Goal: Information Seeking & Learning: Learn about a topic

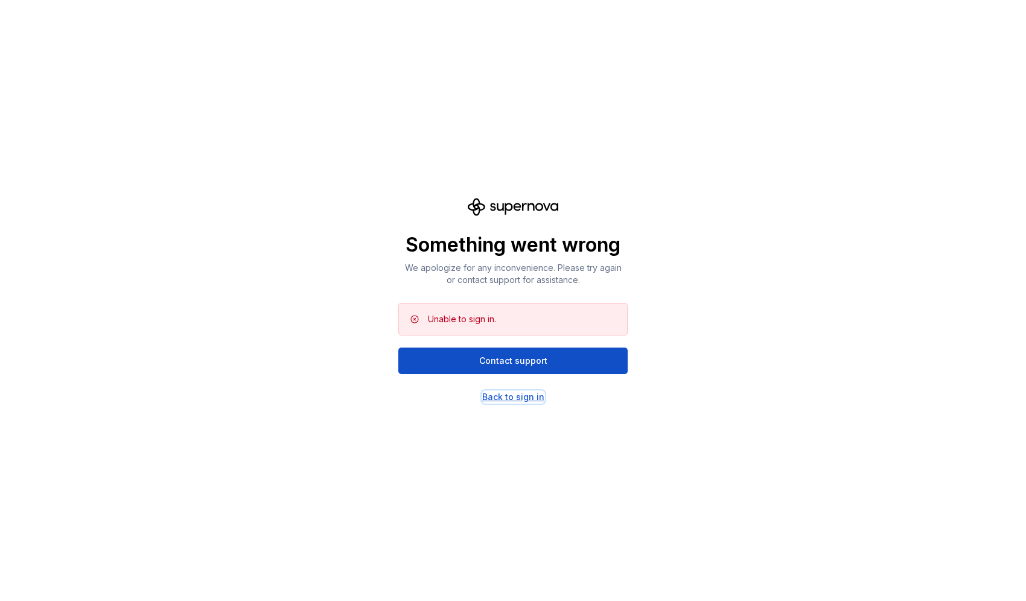
click at [506, 399] on div "Back to sign in" at bounding box center [513, 397] width 62 height 12
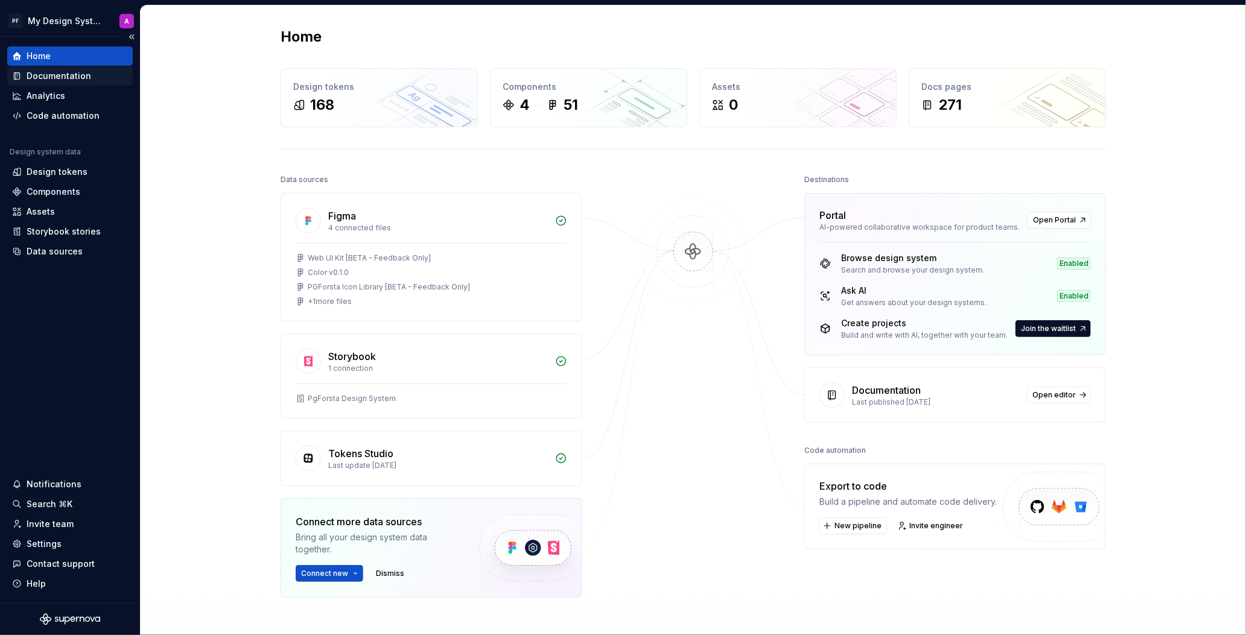
click at [77, 74] on div "Documentation" at bounding box center [59, 76] width 65 height 12
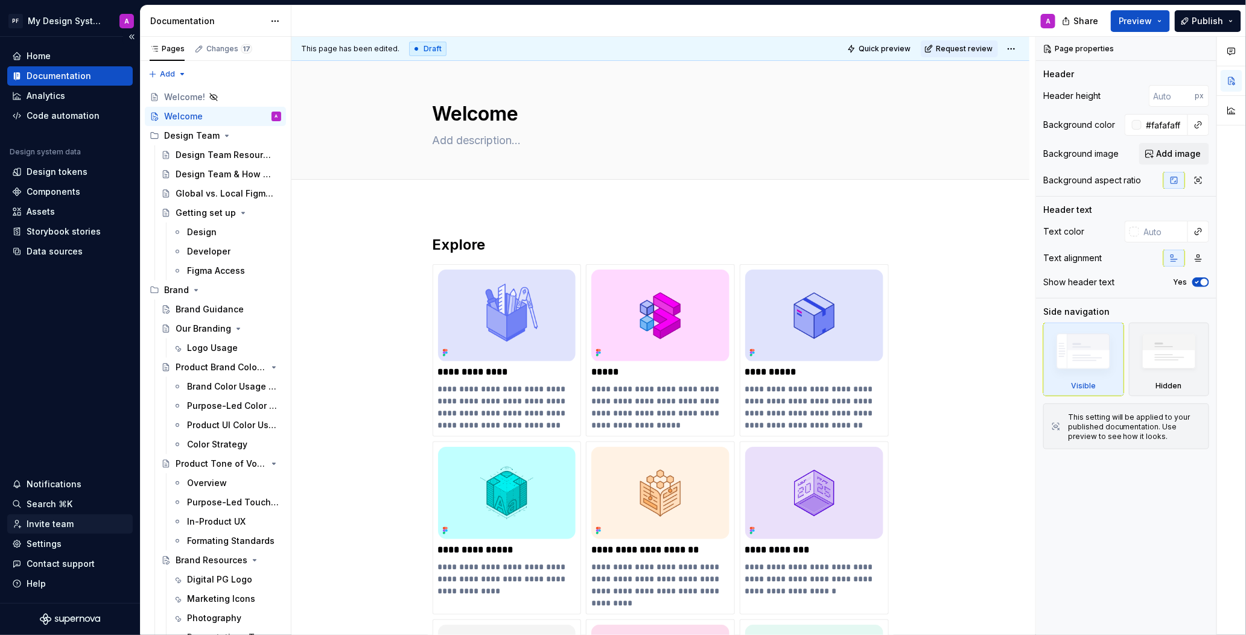
click at [55, 524] on div "Invite team" at bounding box center [50, 524] width 47 height 12
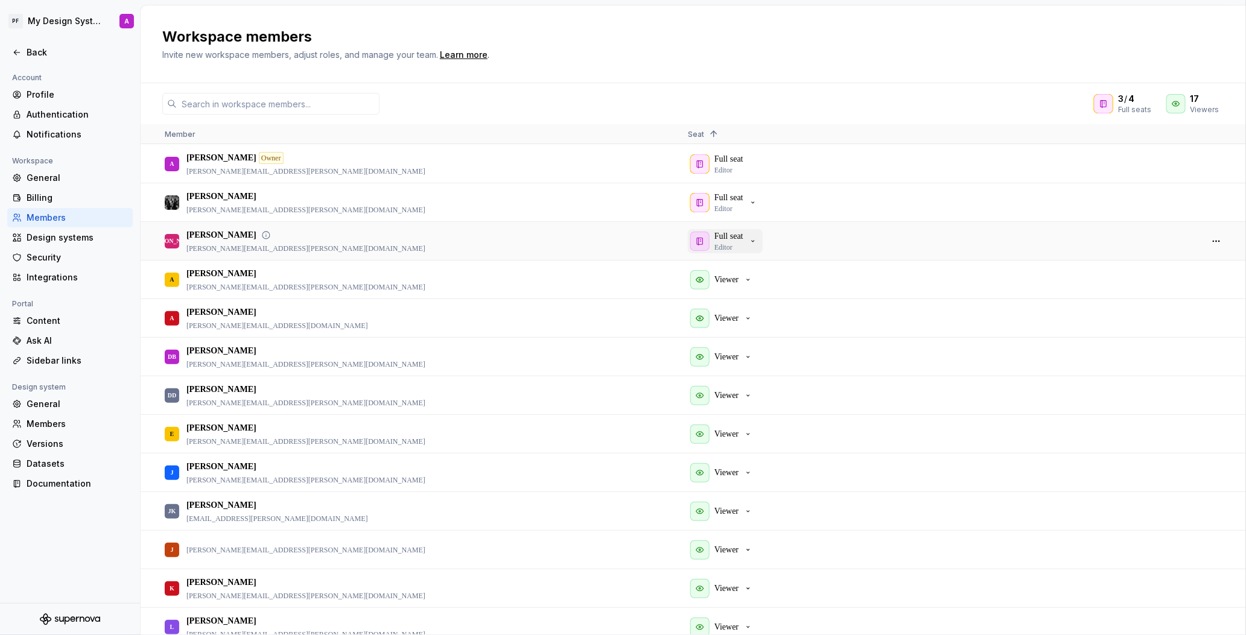
click at [758, 241] on icon "button" at bounding box center [753, 241] width 10 height 10
click at [853, 242] on div "Full seat Editor" at bounding box center [940, 241] width 504 height 37
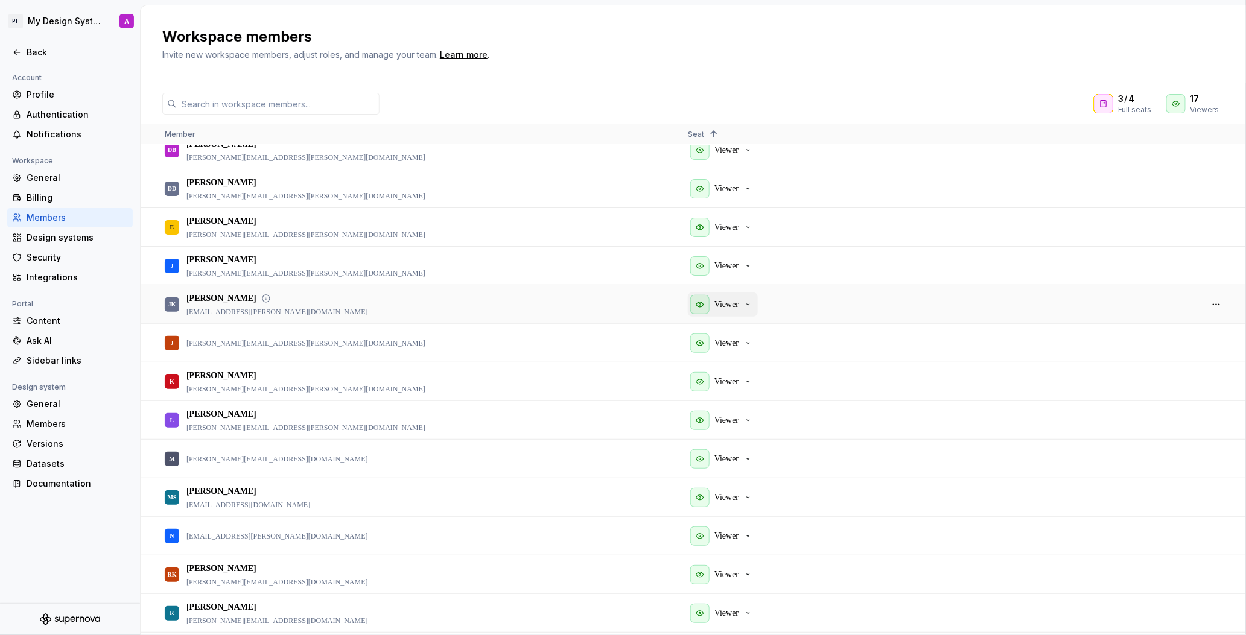
click at [751, 307] on icon "button" at bounding box center [748, 305] width 10 height 10
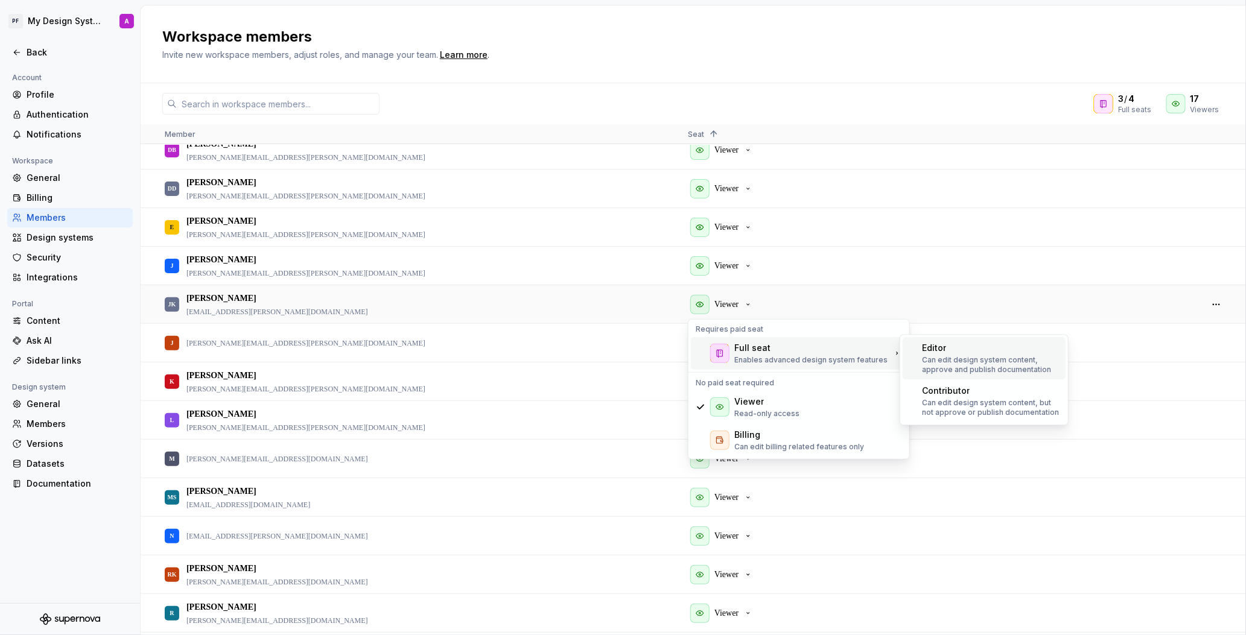
click at [961, 366] on p "Can edit design system content, approve and publish documentation" at bounding box center [991, 364] width 139 height 19
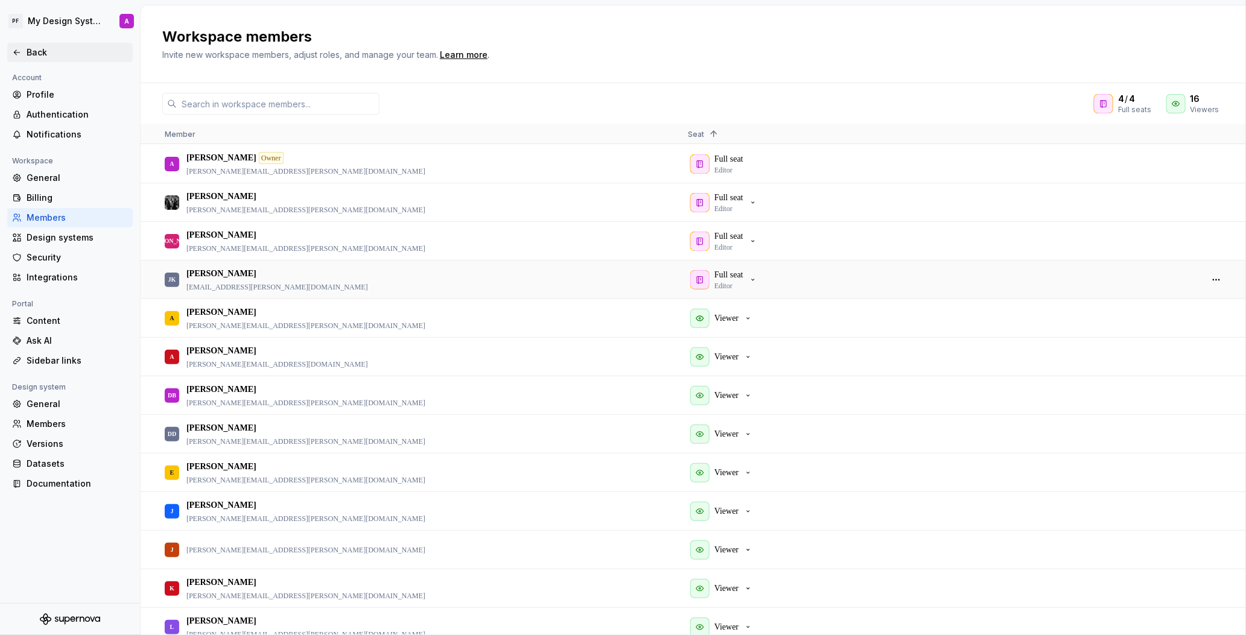
click at [27, 51] on div "Back" at bounding box center [77, 52] width 101 height 12
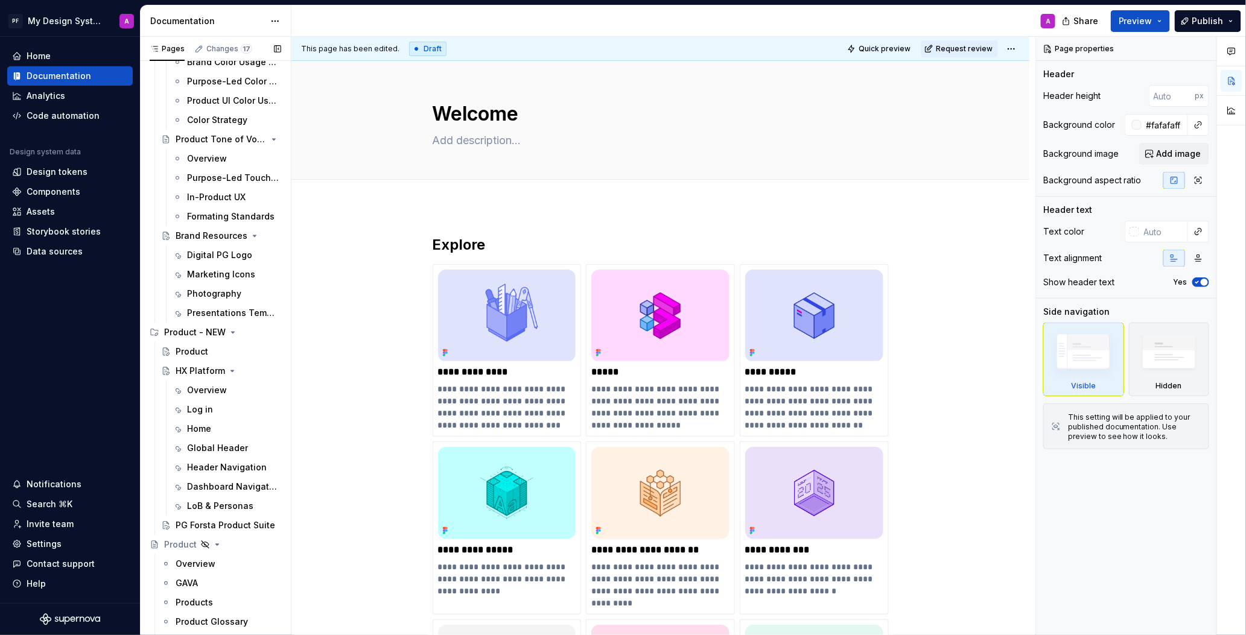
scroll to position [334, 0]
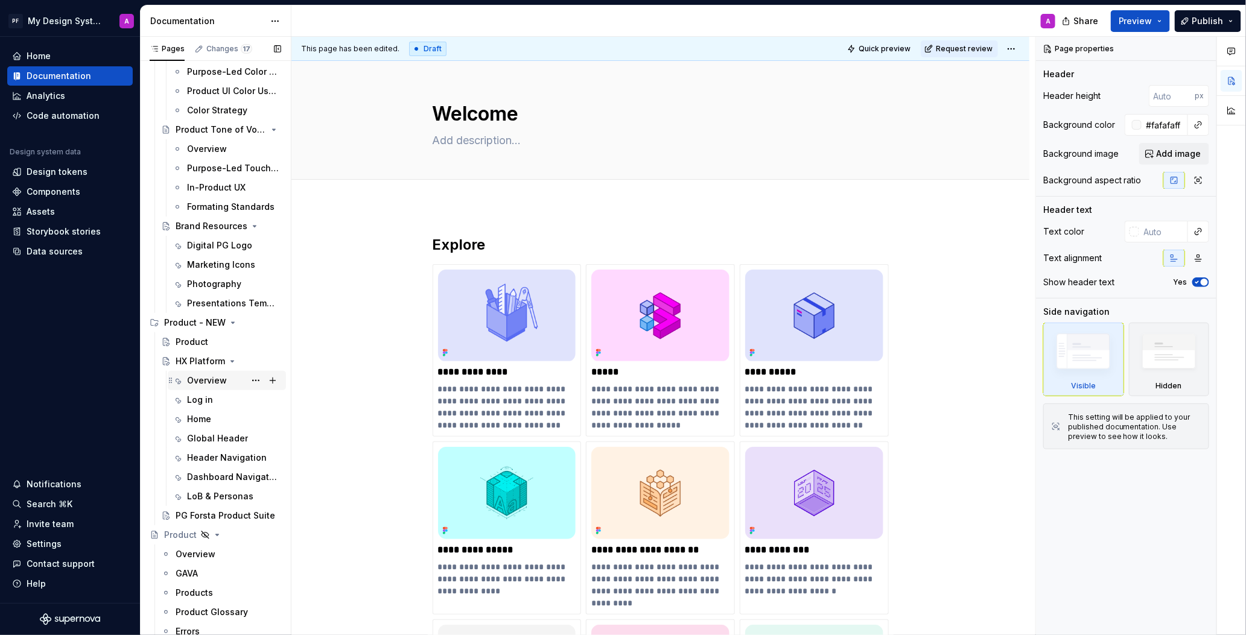
click at [213, 379] on div "Overview" at bounding box center [207, 381] width 40 height 12
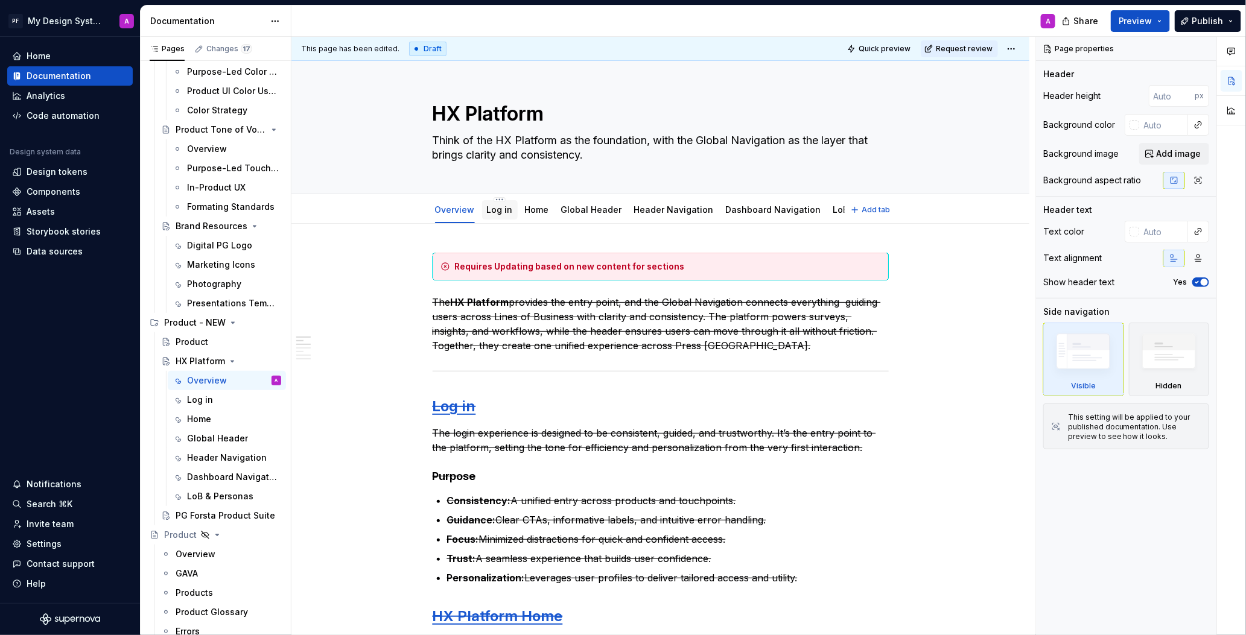
click at [497, 213] on link "Log in" at bounding box center [500, 210] width 26 height 10
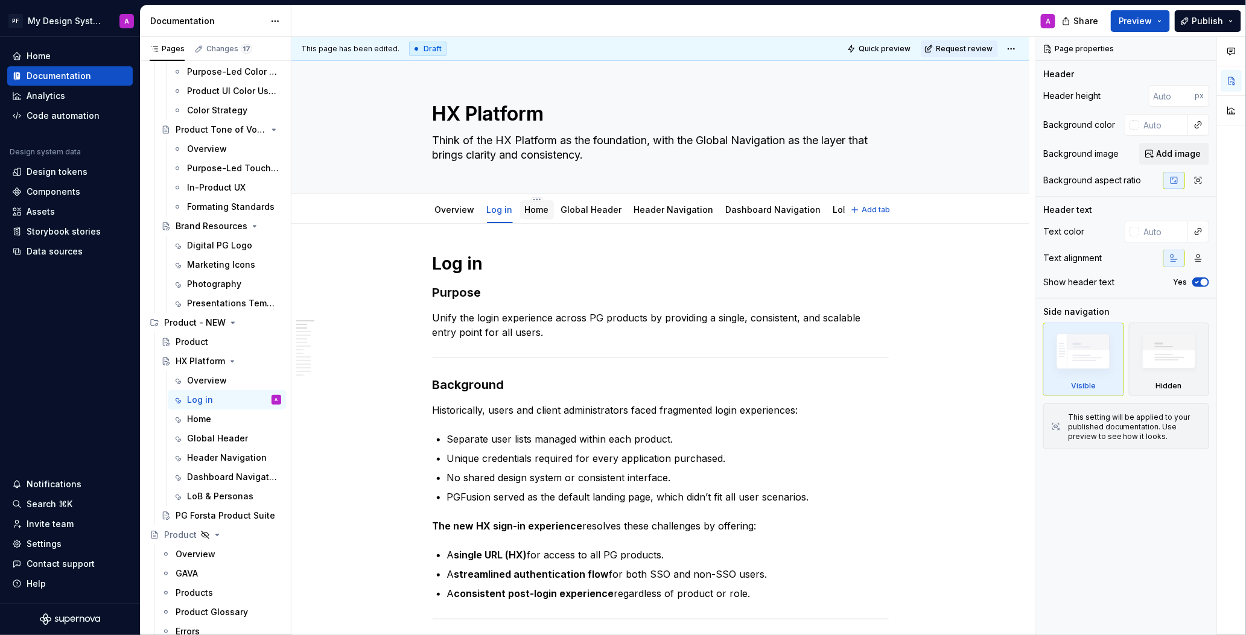
click at [545, 209] on link "Home" at bounding box center [537, 210] width 24 height 10
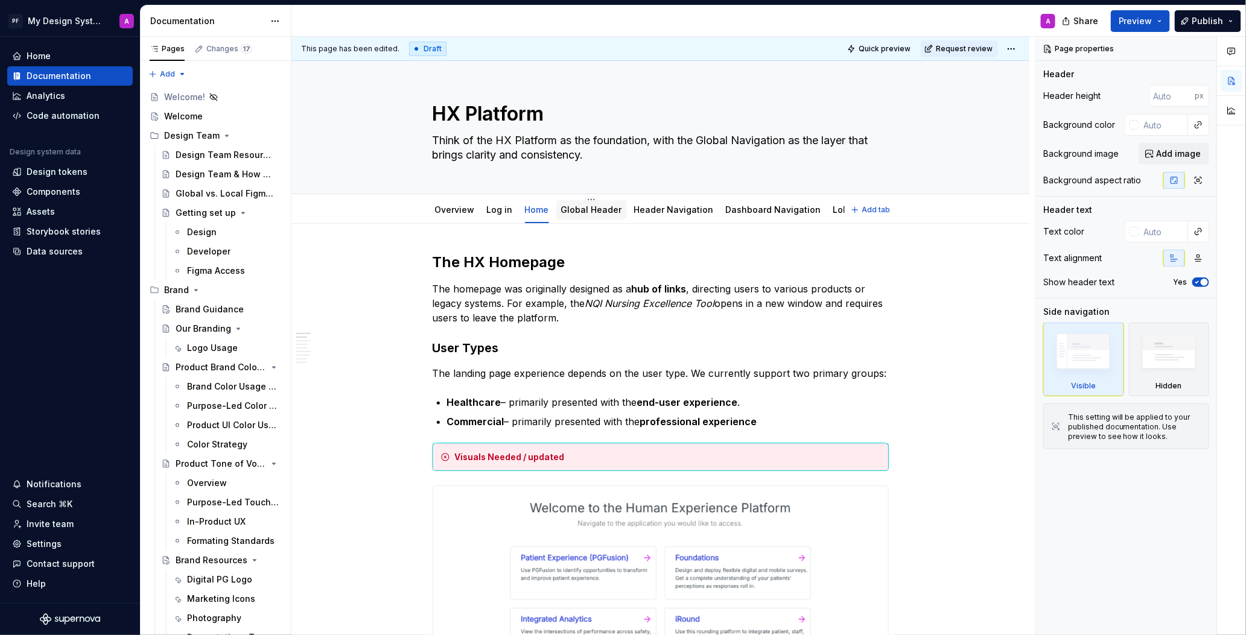
click at [581, 206] on link "Global Header" at bounding box center [591, 210] width 61 height 10
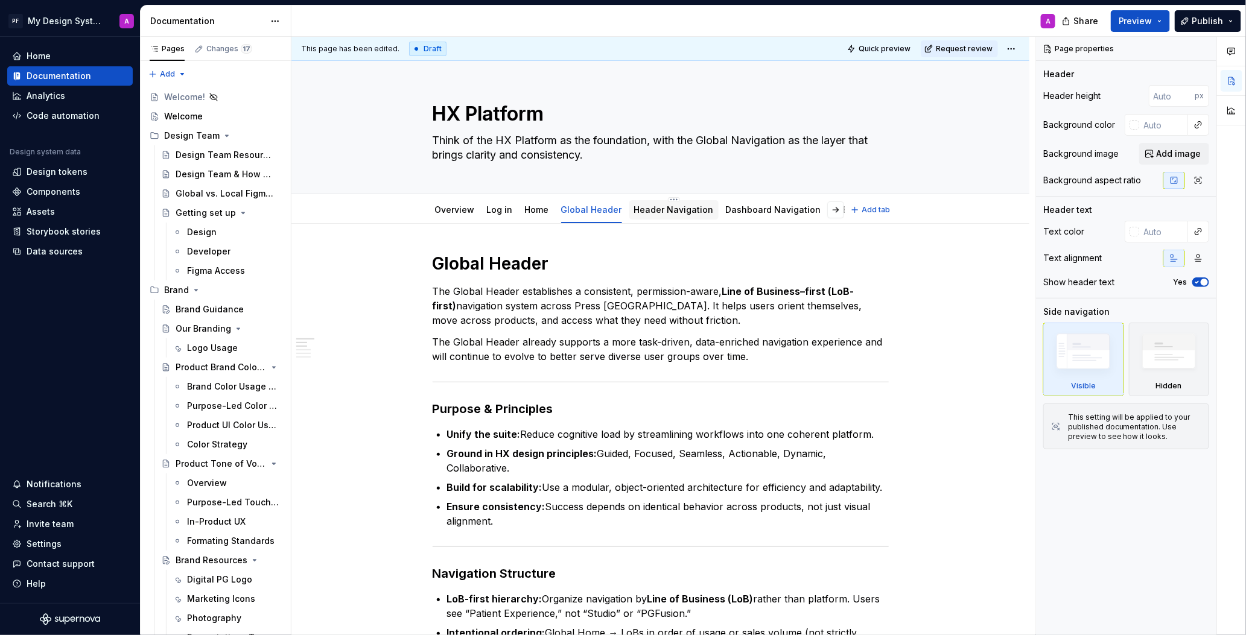
click at [679, 209] on link "Header Navigation" at bounding box center [674, 210] width 80 height 10
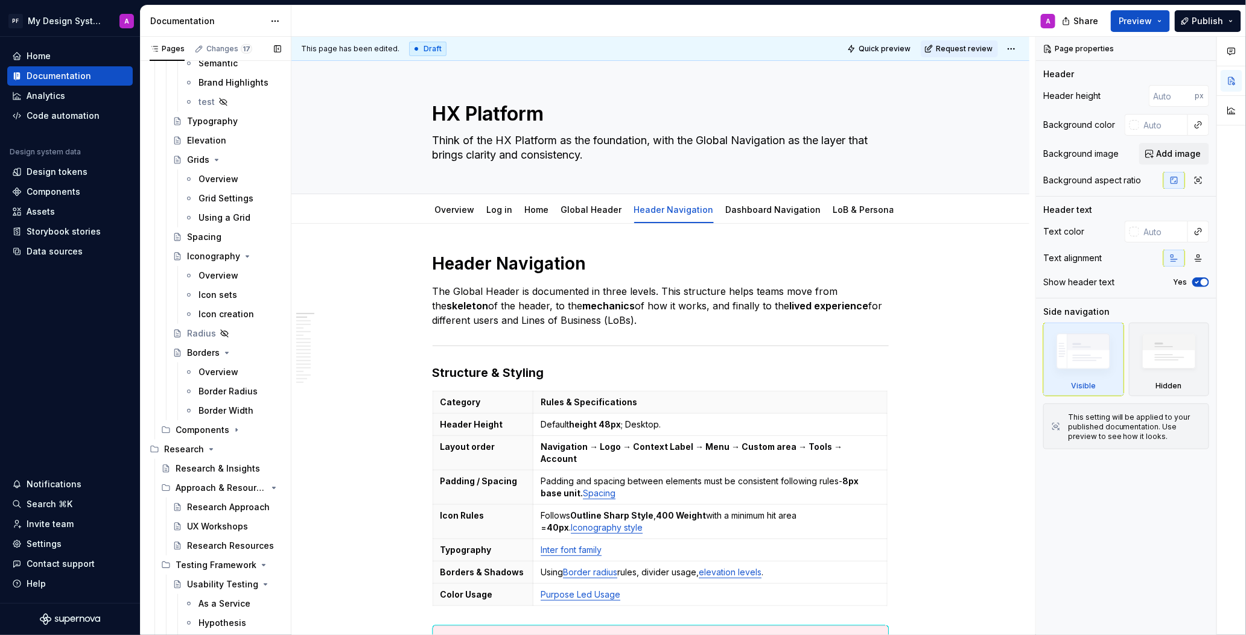
scroll to position [1299, 0]
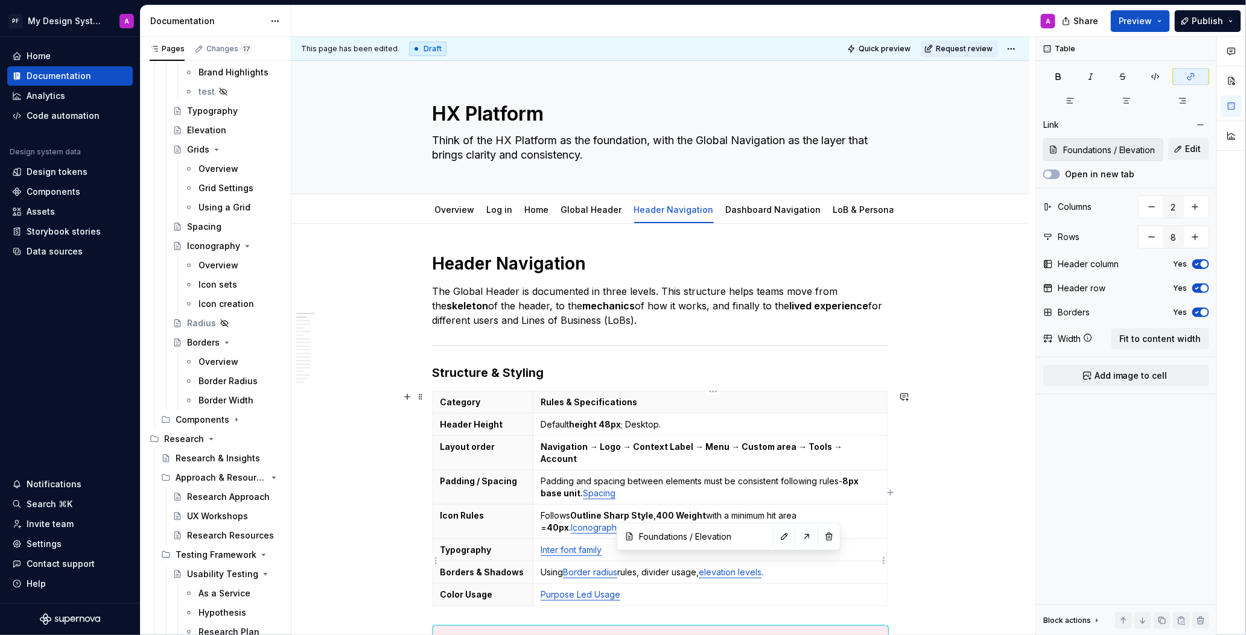
click at [712, 567] on link "elevation levels" at bounding box center [730, 572] width 63 height 10
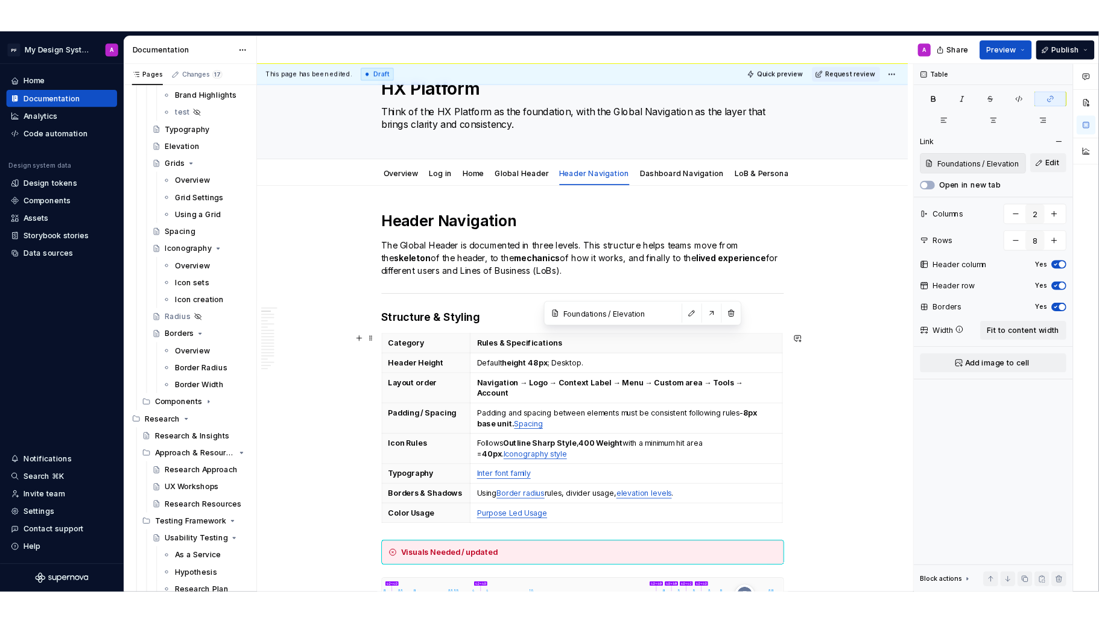
scroll to position [0, 0]
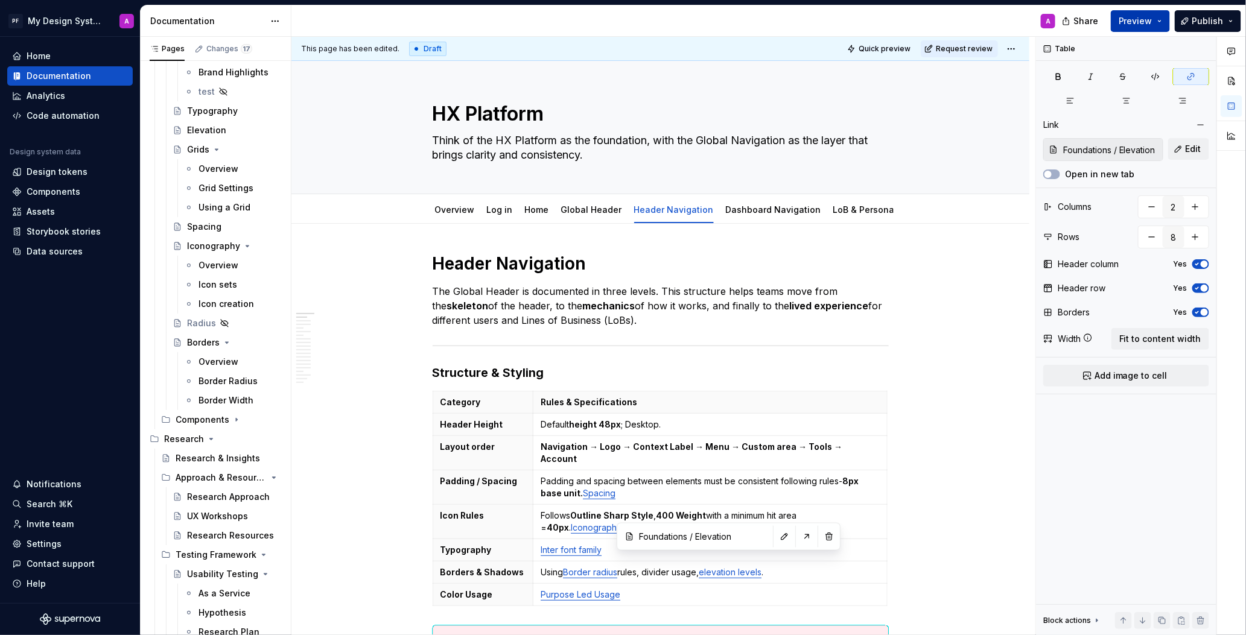
click at [1025, 22] on span "Preview" at bounding box center [1135, 21] width 34 height 12
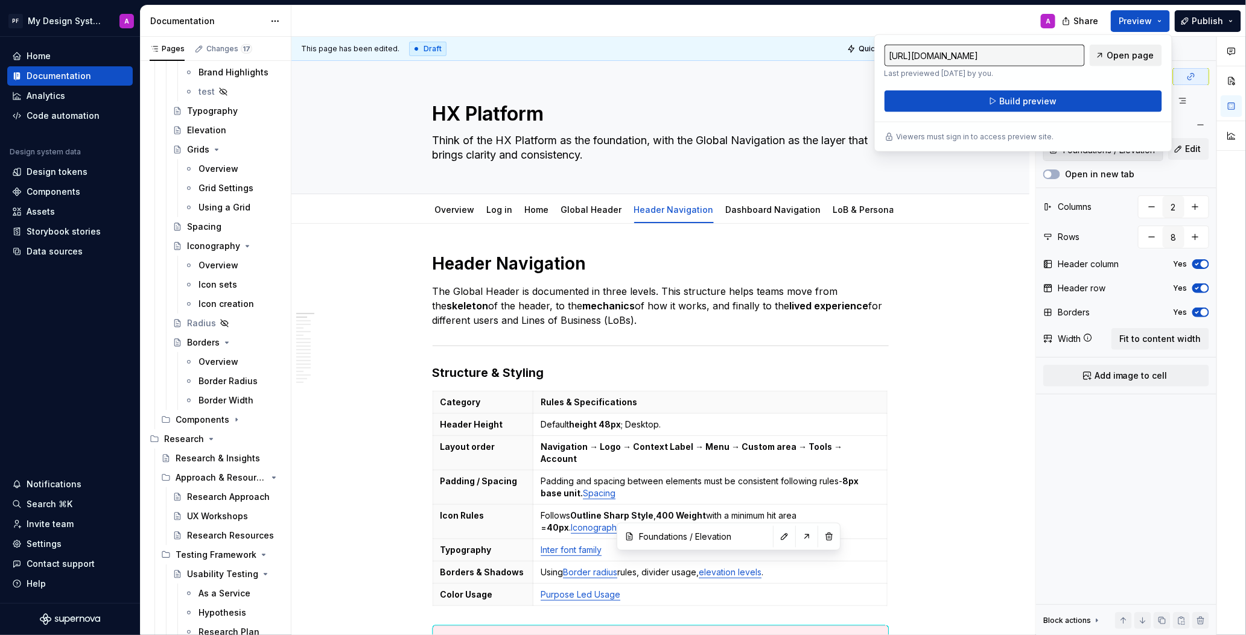
click at [1025, 54] on span "Open page" at bounding box center [1130, 55] width 47 height 12
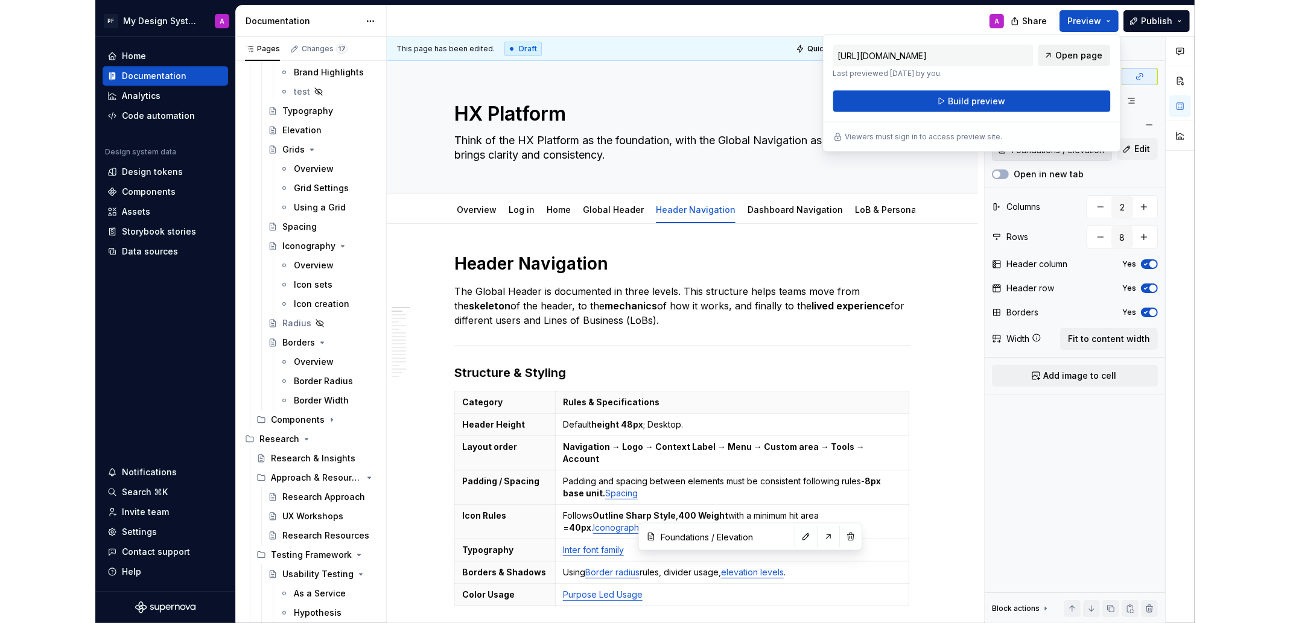
scroll to position [1299, 0]
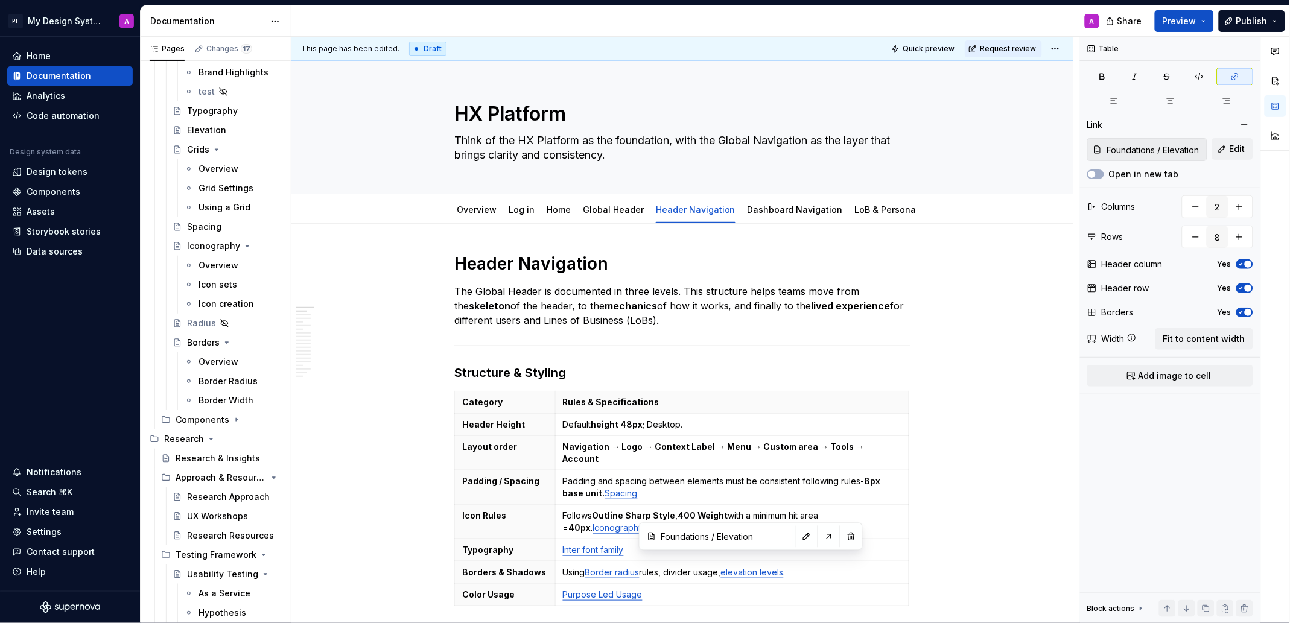
click at [915, 22] on div "A" at bounding box center [699, 20] width 817 height 31
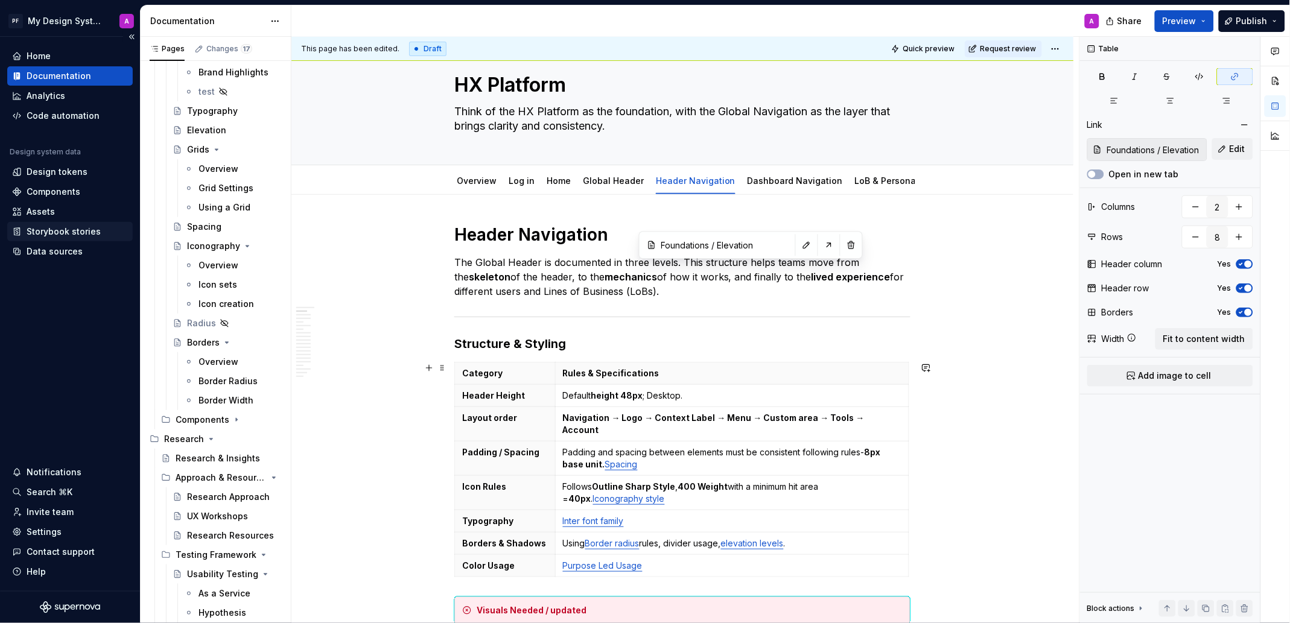
scroll to position [0, 0]
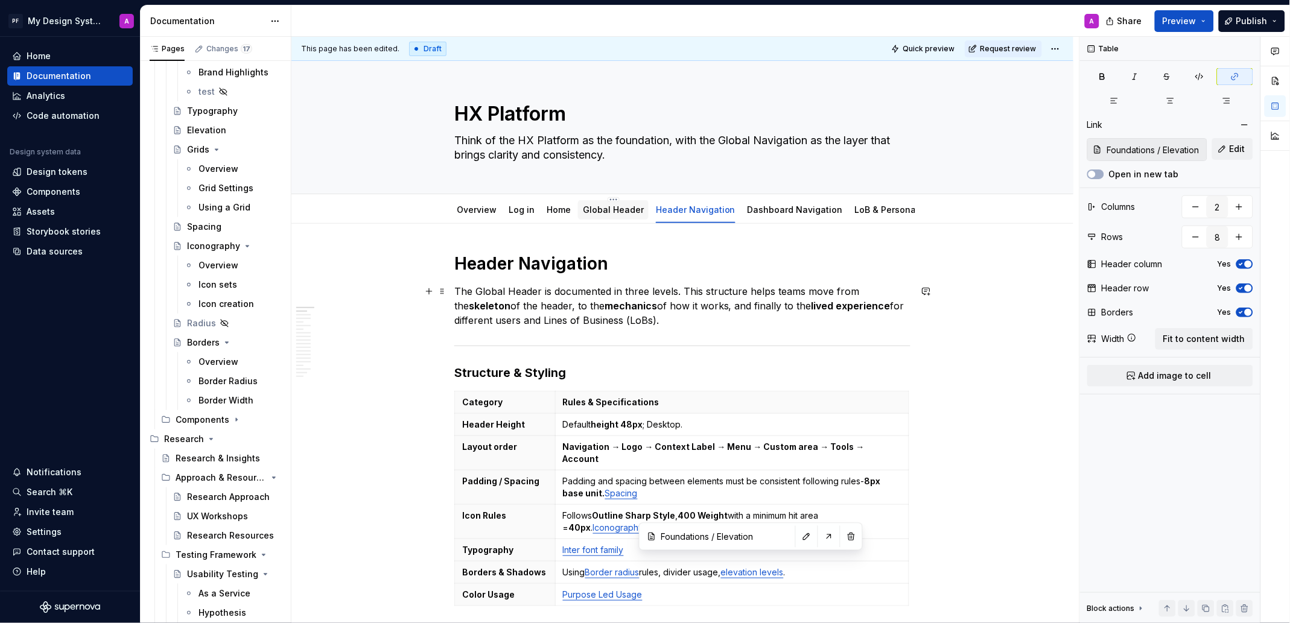
click at [618, 211] on link "Global Header" at bounding box center [613, 210] width 61 height 10
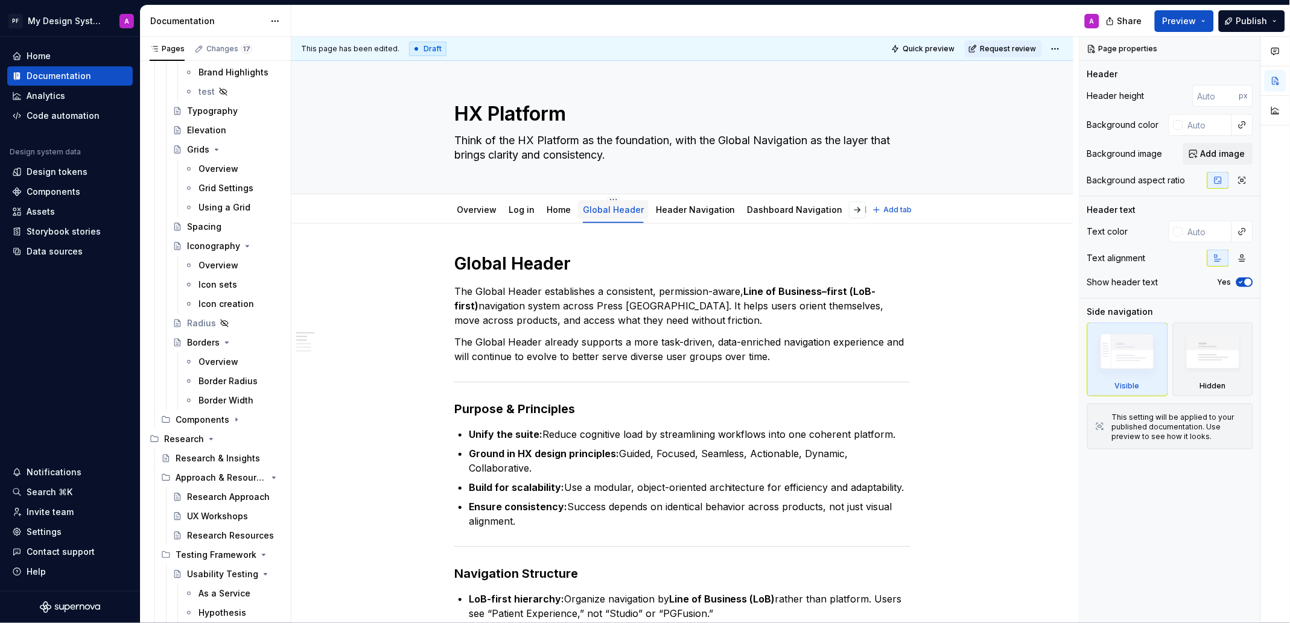
click at [580, 211] on div "Global Header" at bounding box center [613, 209] width 71 height 19
click at [563, 211] on link "Home" at bounding box center [559, 210] width 24 height 10
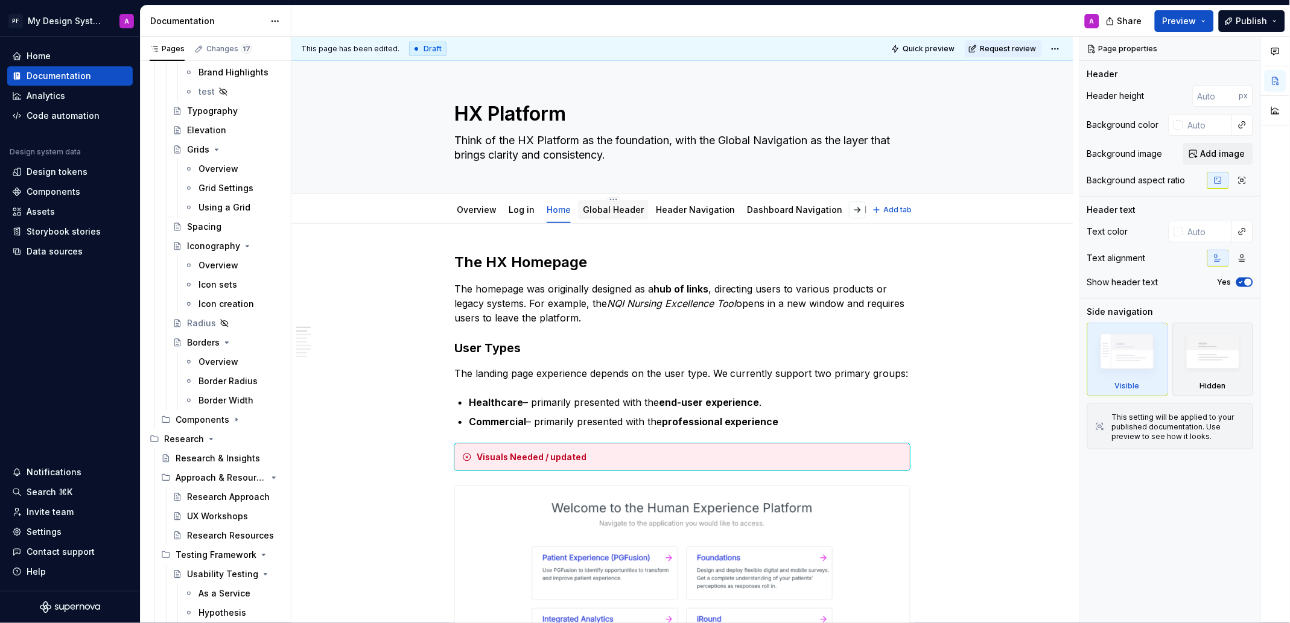
click at [598, 214] on link "Global Header" at bounding box center [613, 210] width 61 height 10
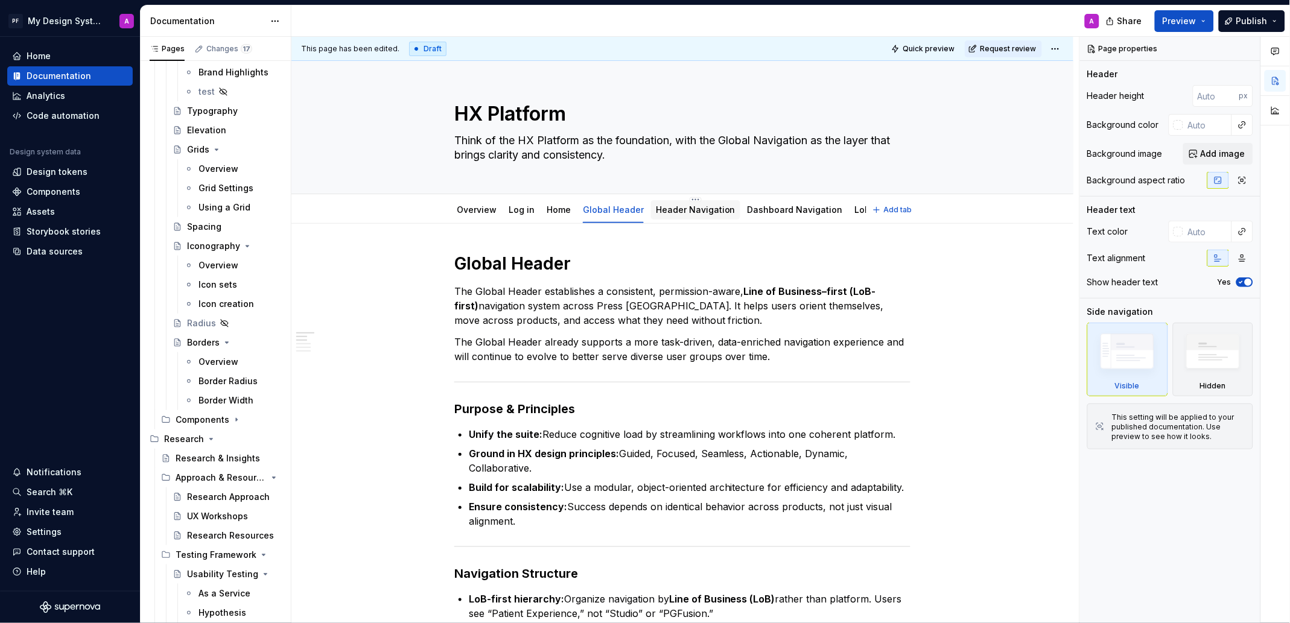
click at [686, 215] on div "Header Navigation" at bounding box center [696, 210] width 80 height 12
click at [773, 212] on link "Dashboard Navigation" at bounding box center [794, 210] width 95 height 10
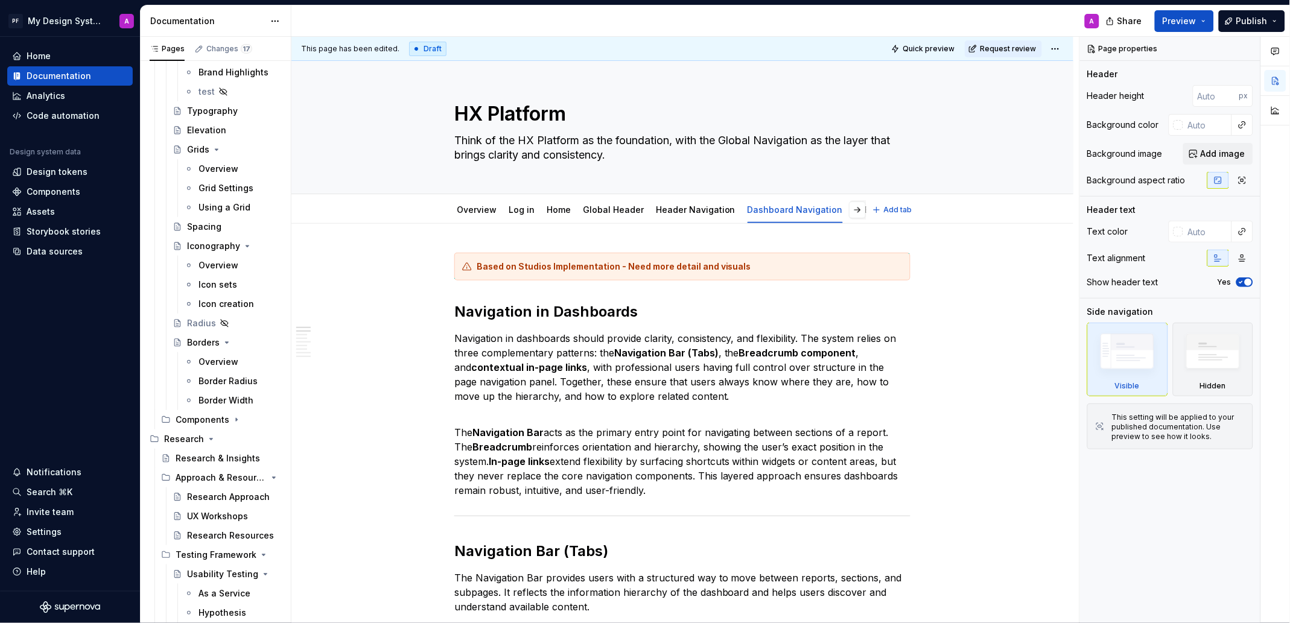
click at [855, 213] on link "LoB & Personas" at bounding box center [888, 210] width 66 height 10
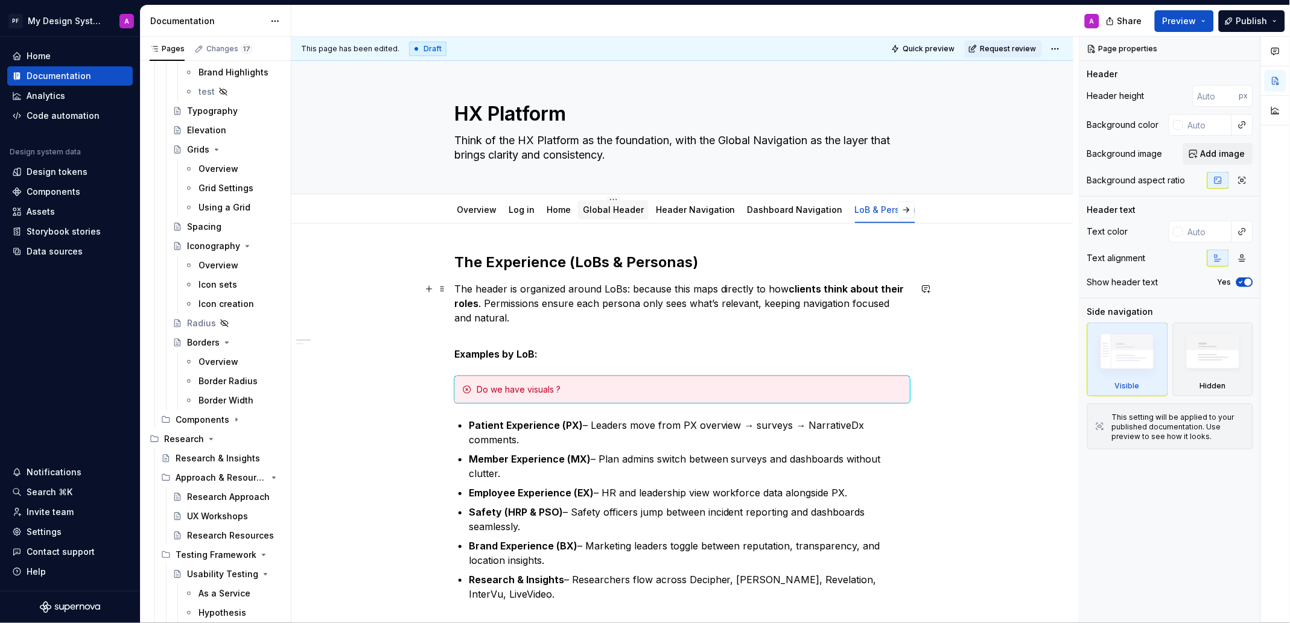
scroll to position [0, 2]
click at [665, 212] on link "Header Navigation" at bounding box center [694, 210] width 80 height 10
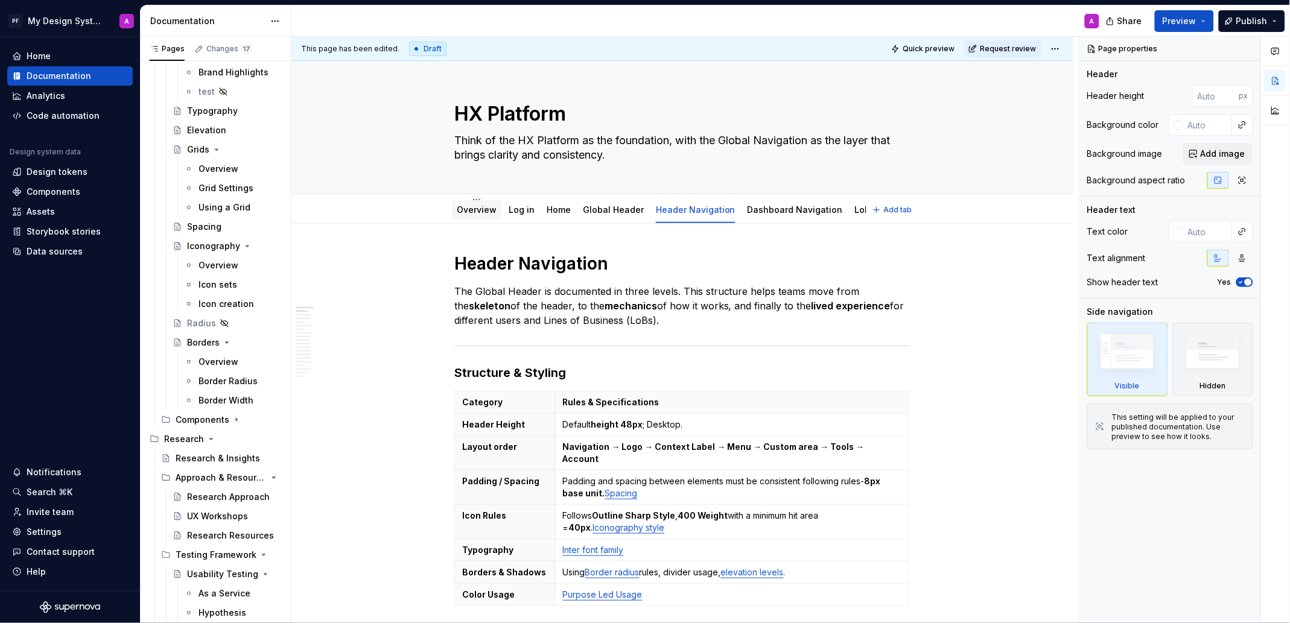
click at [472, 209] on link "Overview" at bounding box center [477, 210] width 40 height 10
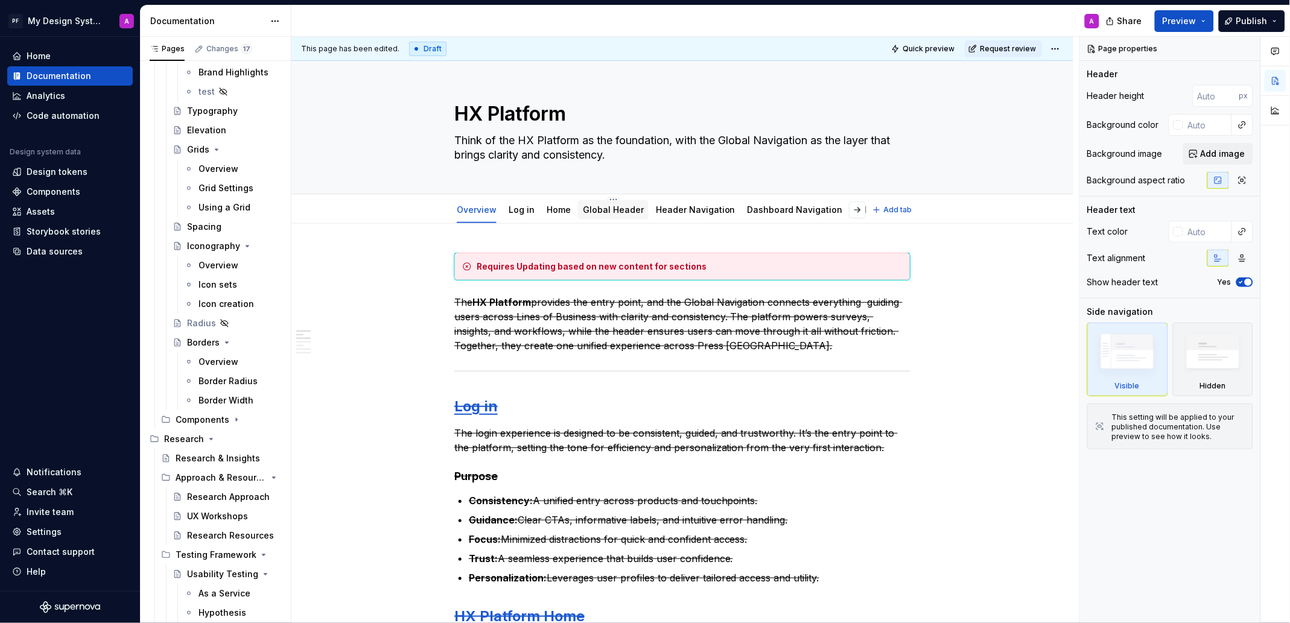
click at [611, 209] on link "Global Header" at bounding box center [613, 210] width 61 height 10
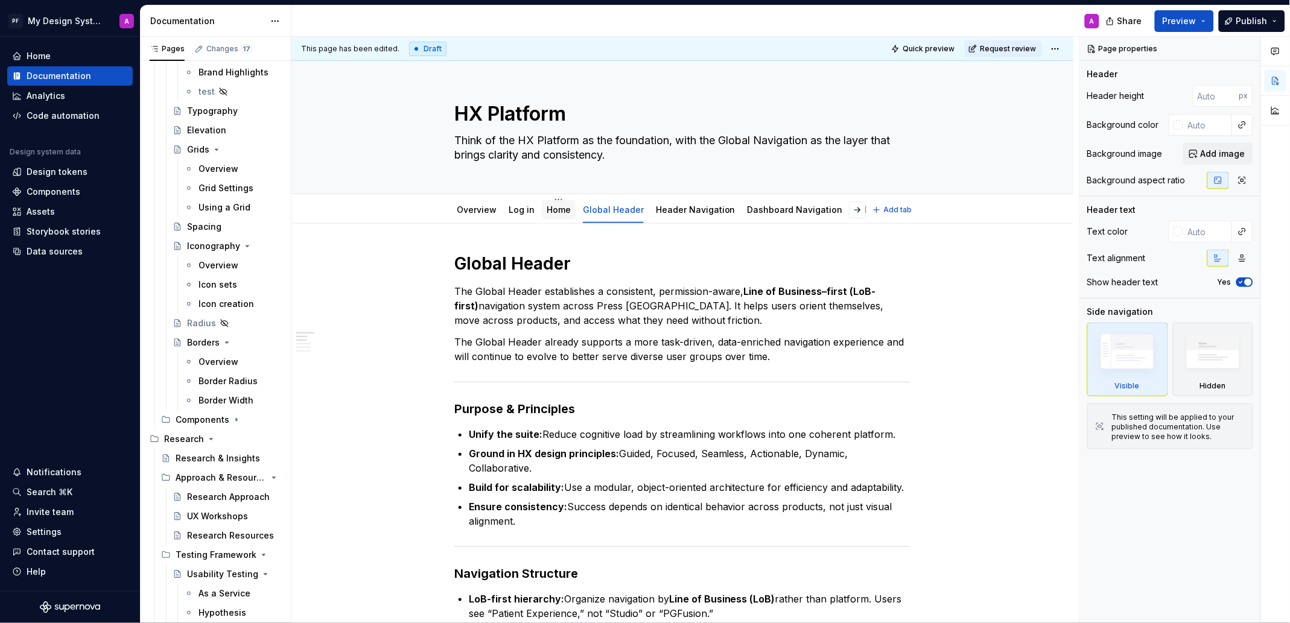
click at [550, 214] on link "Home" at bounding box center [559, 210] width 24 height 10
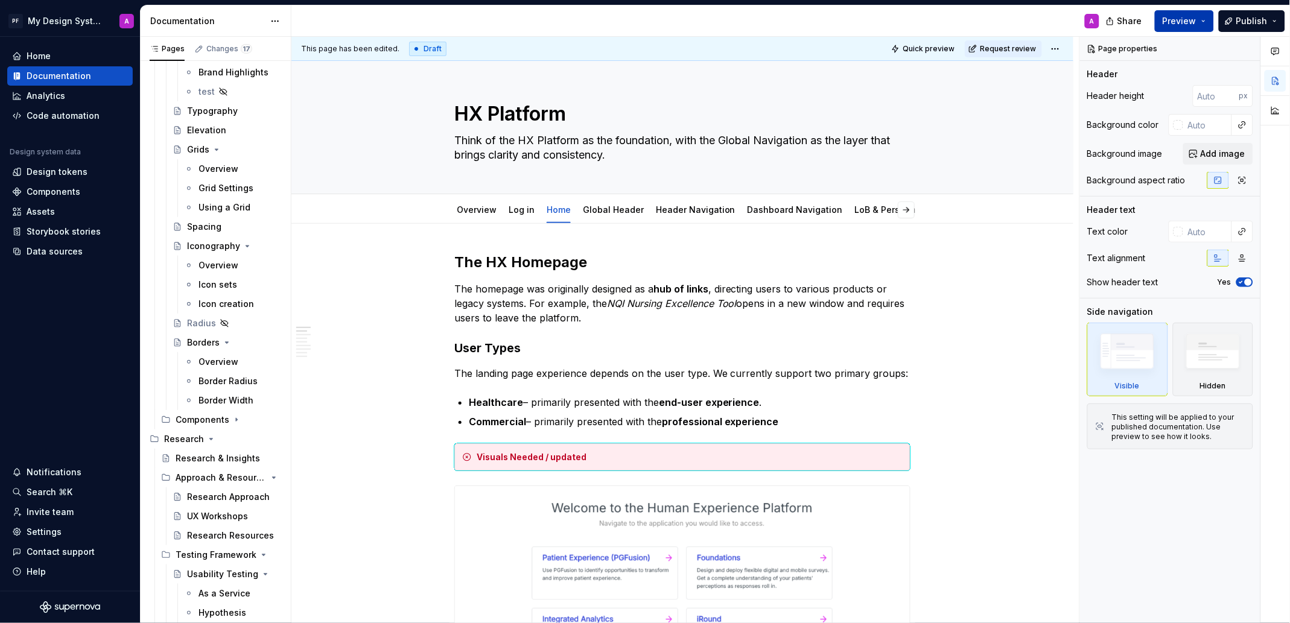
click at [1025, 19] on span "Preview" at bounding box center [1179, 21] width 34 height 12
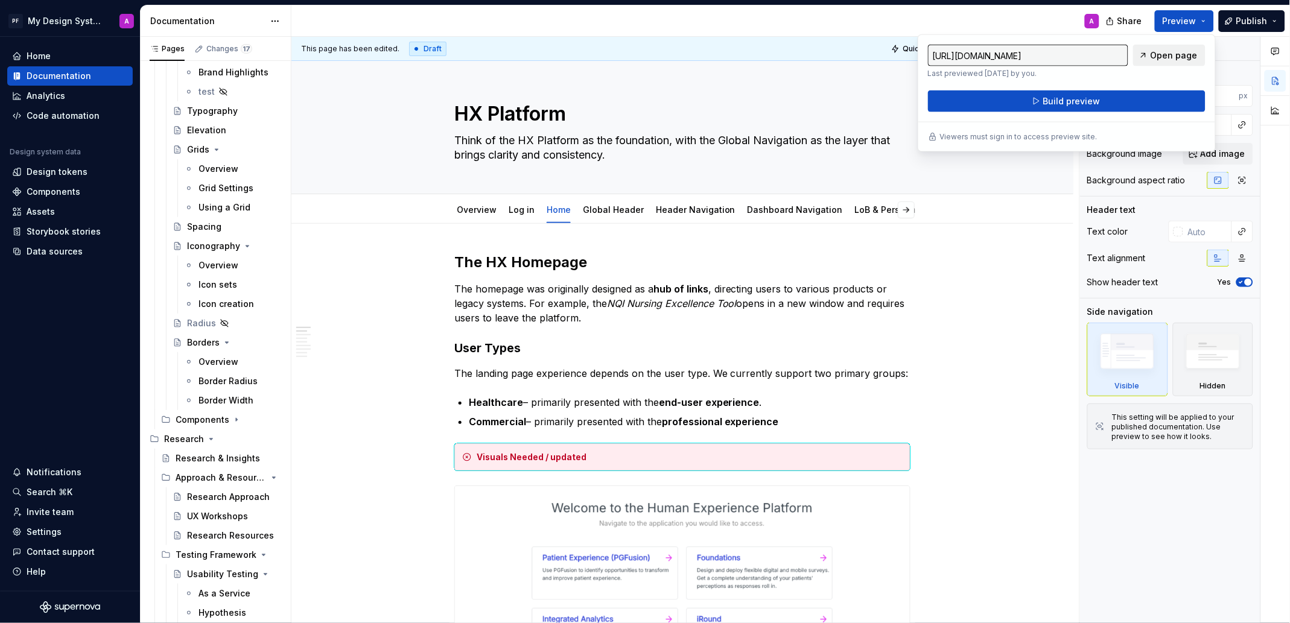
click at [1025, 57] on span "Open page" at bounding box center [1173, 55] width 47 height 12
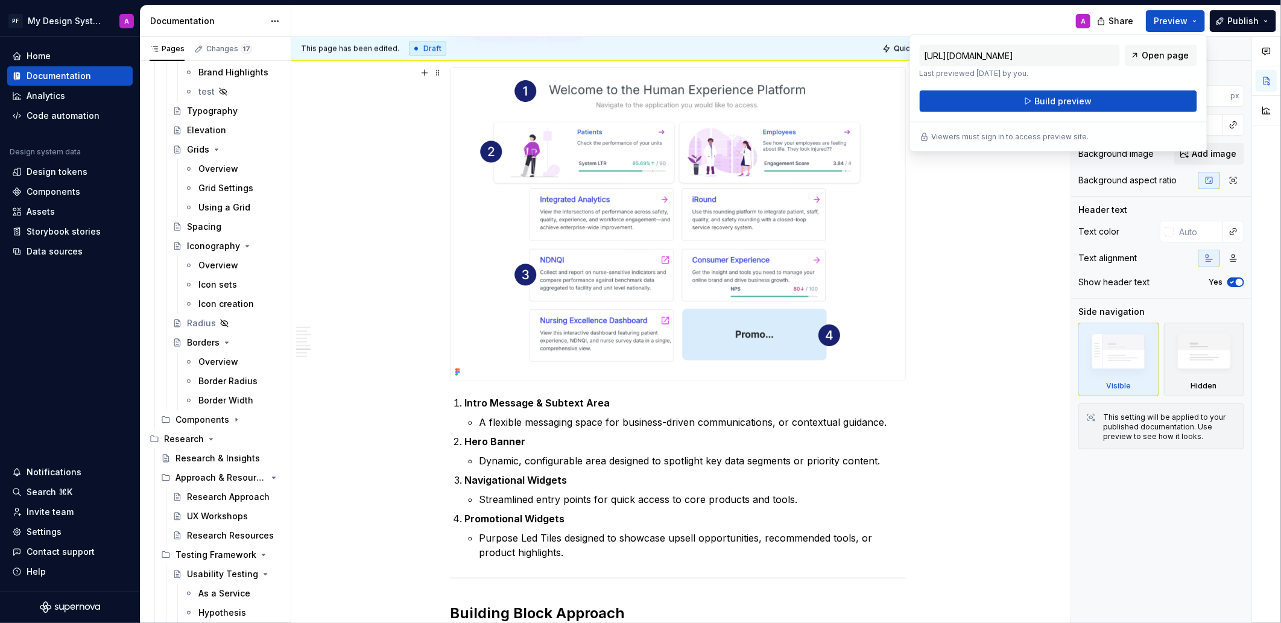
scroll to position [1313, 0]
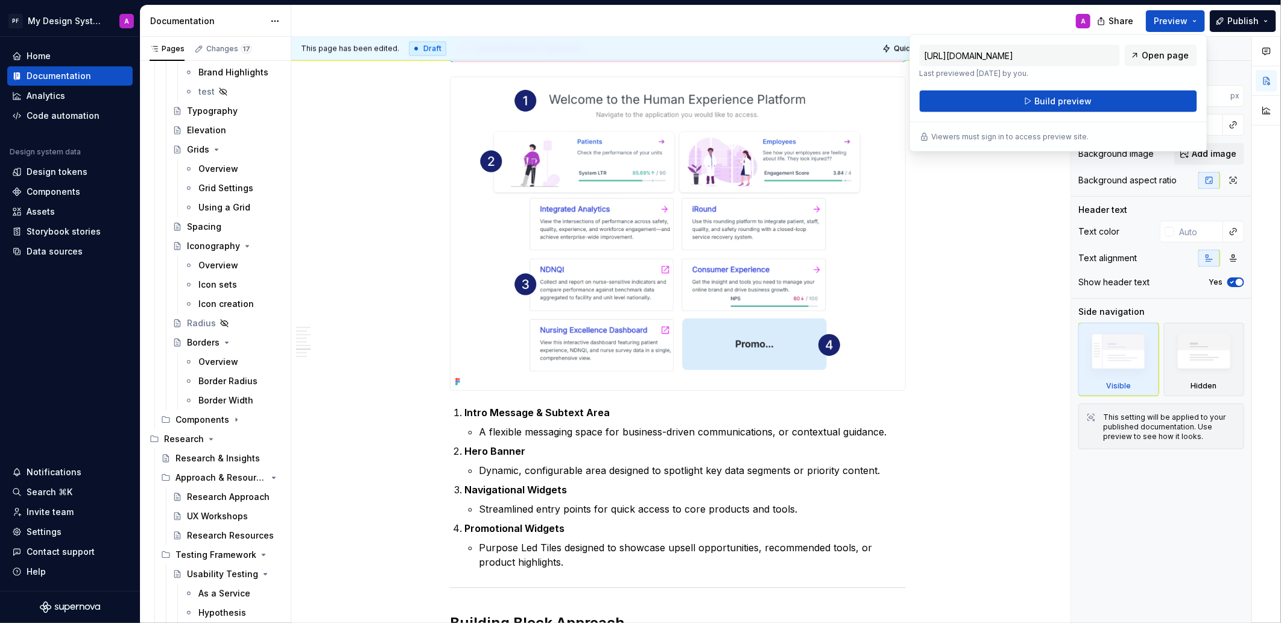
type textarea "*"
